Goal: Information Seeking & Learning: Learn about a topic

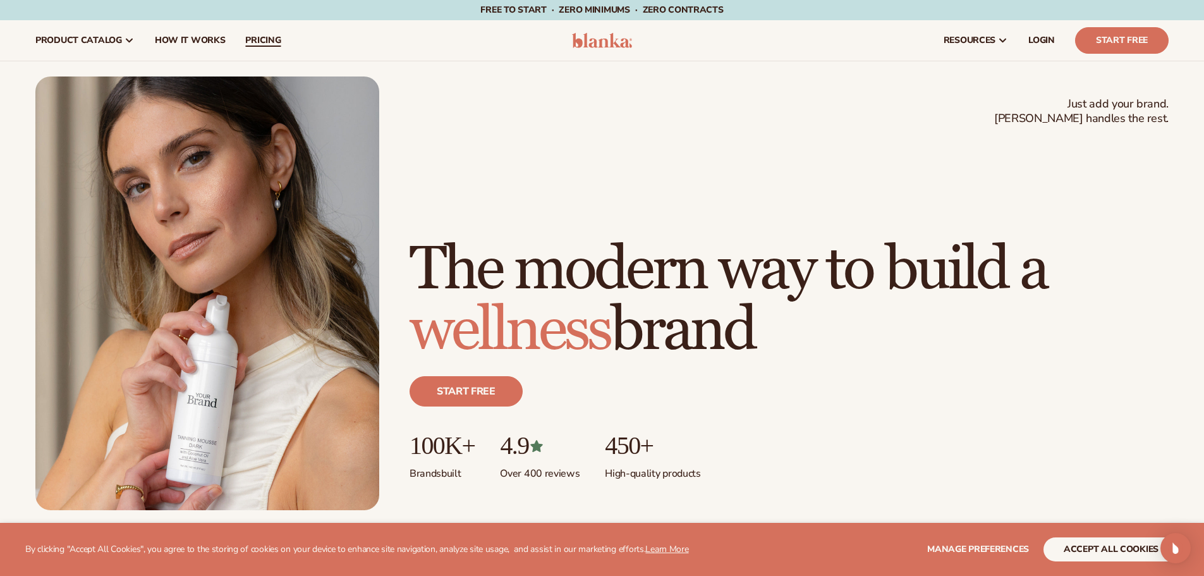
click at [259, 37] on span "pricing" at bounding box center [262, 40] width 35 height 10
